Goal: Ask a question: Seek information or help from site administrators or community

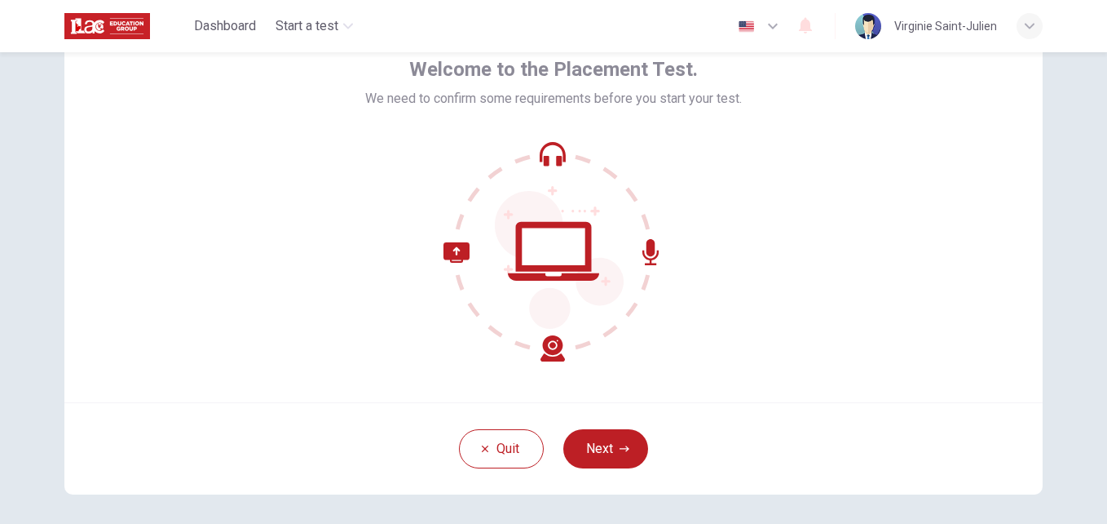
scroll to position [113, 0]
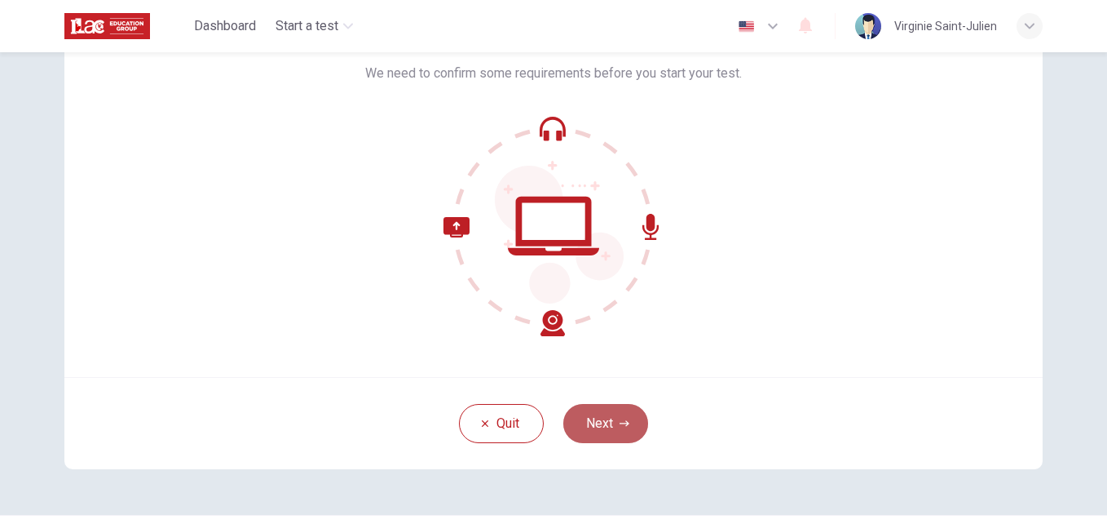
click at [620, 427] on icon "button" at bounding box center [625, 423] width 10 height 10
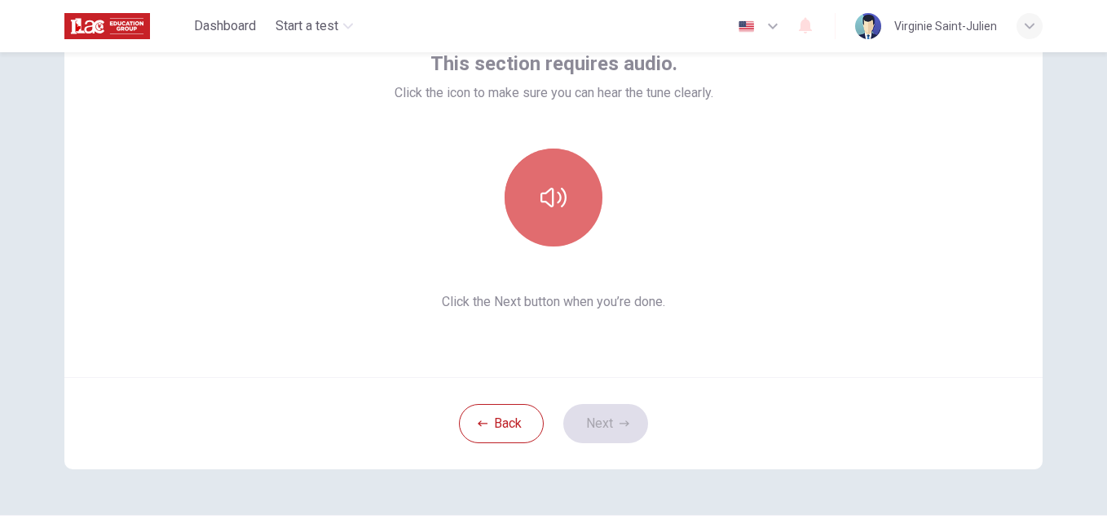
click at [549, 195] on icon "button" at bounding box center [554, 198] width 26 height 20
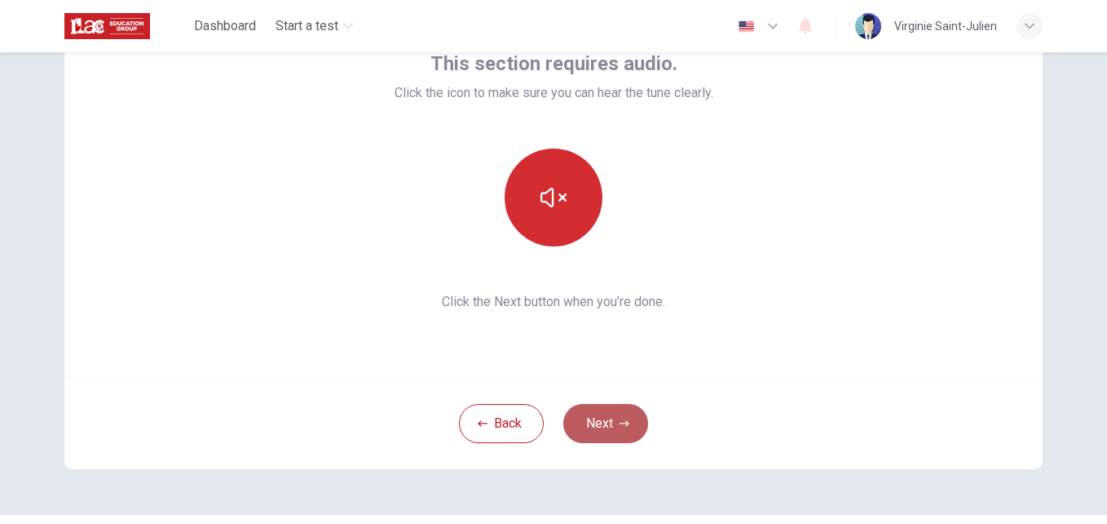
click at [597, 418] on button "Next" at bounding box center [605, 423] width 85 height 39
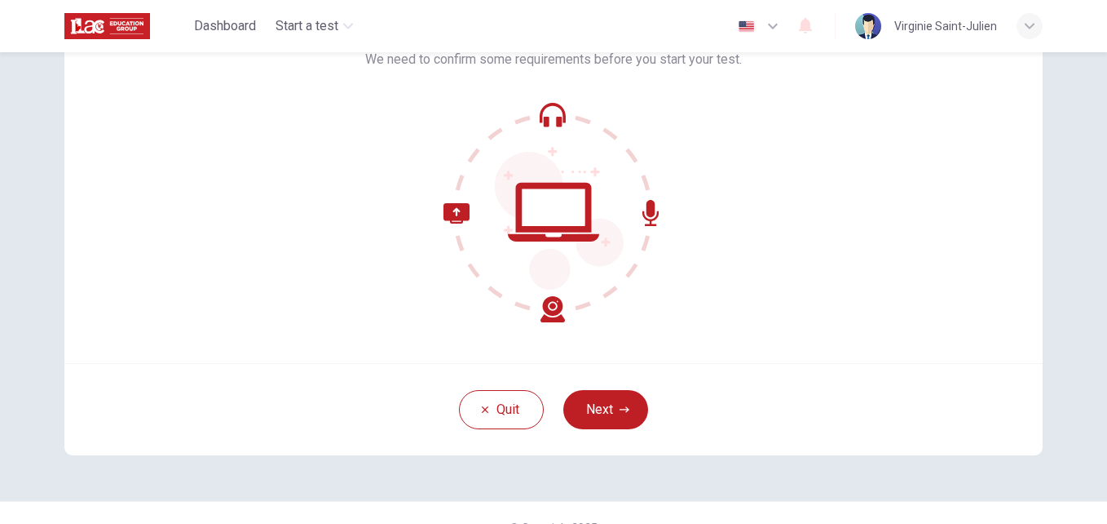
scroll to position [130, 0]
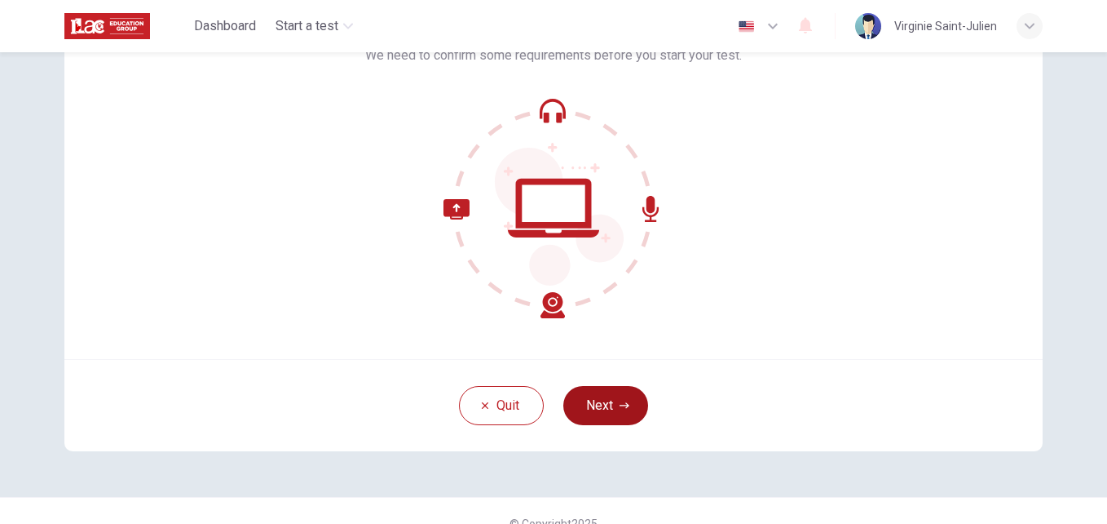
click at [611, 398] on button "Next" at bounding box center [605, 405] width 85 height 39
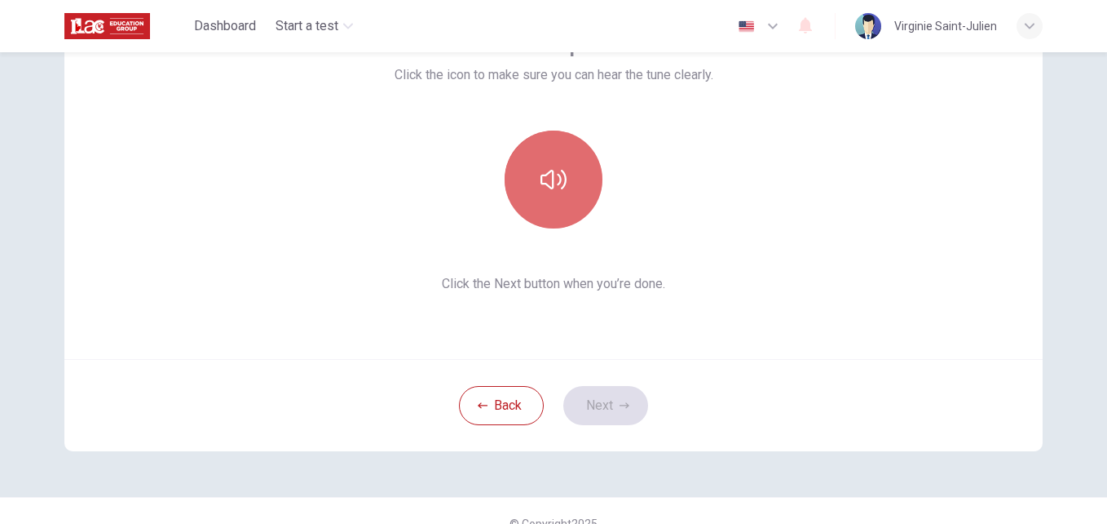
click at [568, 179] on button "button" at bounding box center [554, 179] width 98 height 98
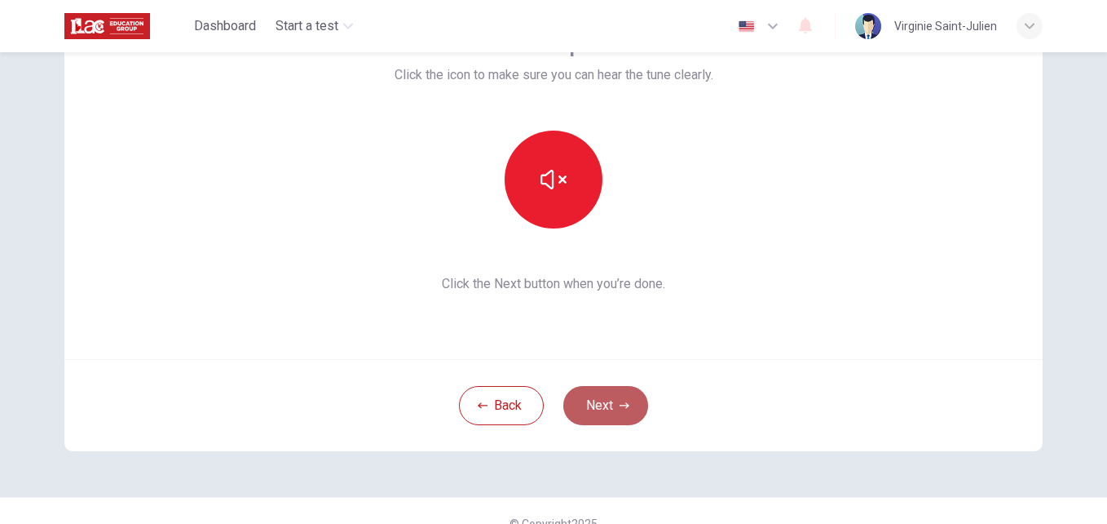
click at [610, 409] on button "Next" at bounding box center [605, 405] width 85 height 39
